Goal: Task Accomplishment & Management: Manage account settings

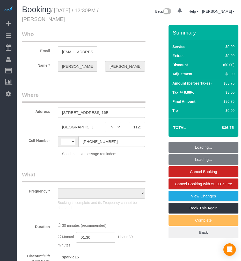
select select "NY"
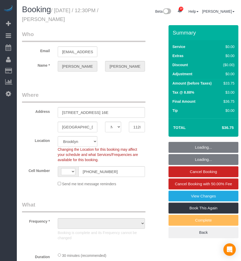
select select "string:[GEOGRAPHIC_DATA]"
select select "number:58"
select select "number:72"
select select "number:15"
select select "number:5"
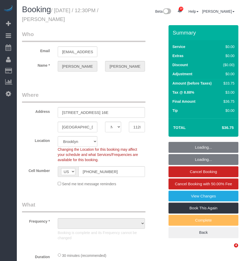
select select "string:stripe-pm_1RyaQc4VGloSiKo7A9QHNwkJ"
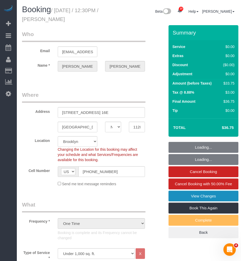
select select "object:1494"
click at [177, 200] on link "View Changes" at bounding box center [204, 195] width 70 height 11
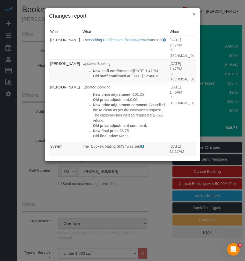
click at [196, 15] on button "×" at bounding box center [194, 13] width 3 height 5
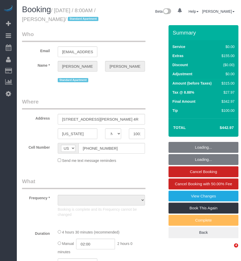
select select "NY"
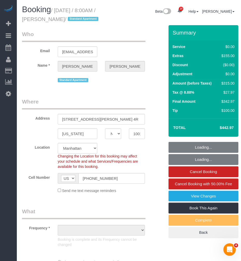
scroll to position [86, 0]
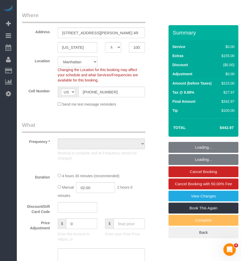
select select "object:815"
select select "string:stripe-pm_1RzNKs4VGloSiKo7tZGvrrSA"
select select "1"
select select "spot1"
select select "number:89"
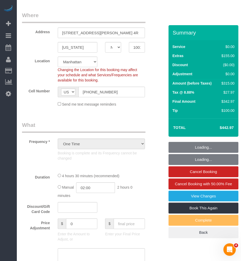
select select "number:70"
select select "number:15"
select select "number:5"
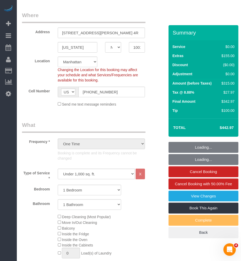
select select "object:1499"
select select "1"
